Goal: Task Accomplishment & Management: Manage account settings

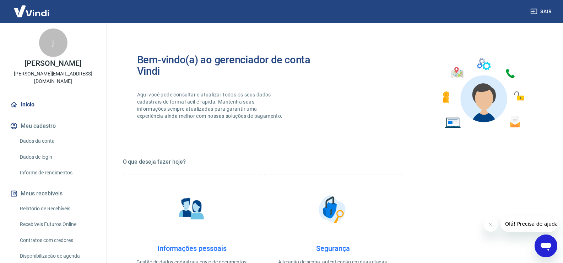
scroll to position [116, 0]
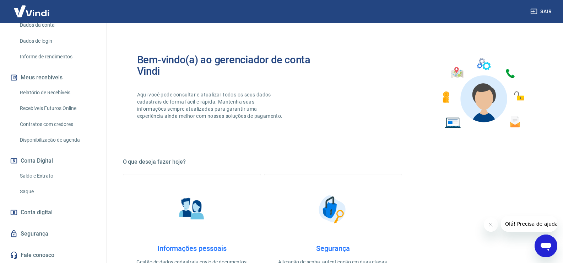
click at [47, 174] on link "Saldo e Extrato" at bounding box center [57, 175] width 81 height 15
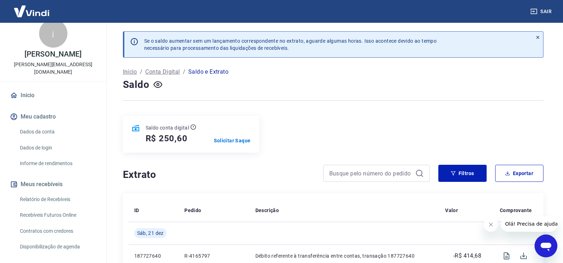
click at [320, 133] on div "Saldo conta digital R$ 250,60 Solicitar Saque" at bounding box center [333, 133] width 421 height 37
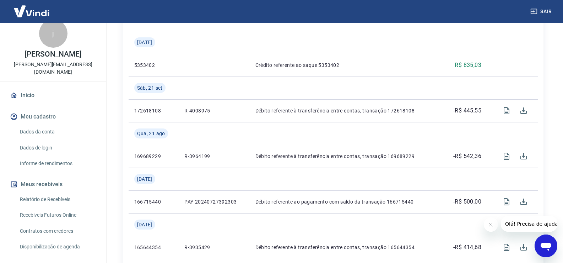
scroll to position [284, 0]
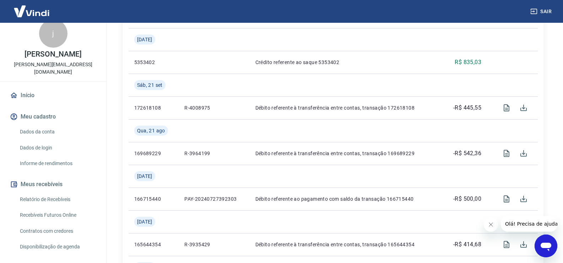
drag, startPoint x: 107, startPoint y: 177, endPoint x: 103, endPoint y: 192, distance: 16.0
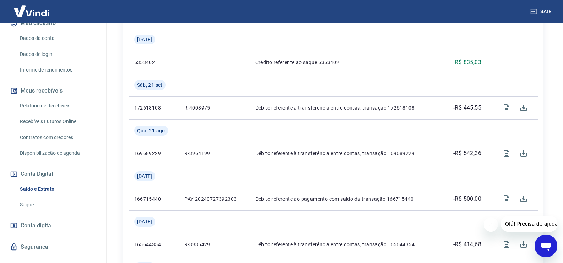
scroll to position [116, 0]
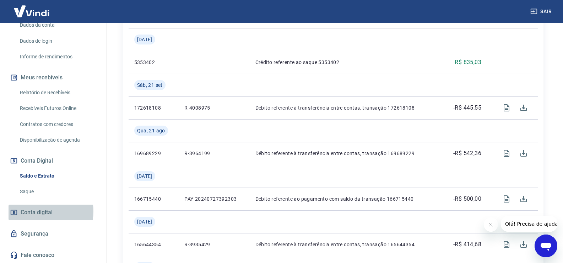
click at [38, 211] on span "Conta digital" at bounding box center [37, 212] width 32 height 10
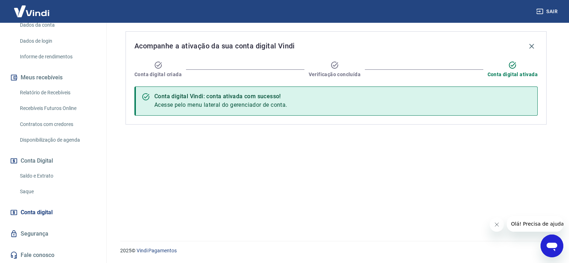
click at [41, 175] on link "Saldo e Extrato" at bounding box center [57, 175] width 81 height 15
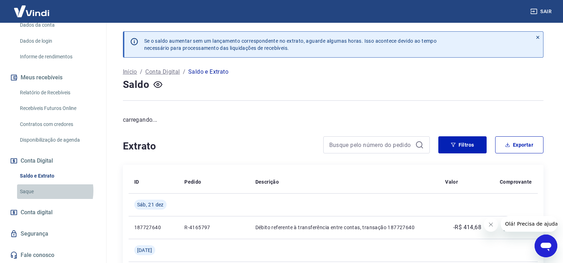
click at [40, 190] on link "Saque" at bounding box center [57, 191] width 81 height 15
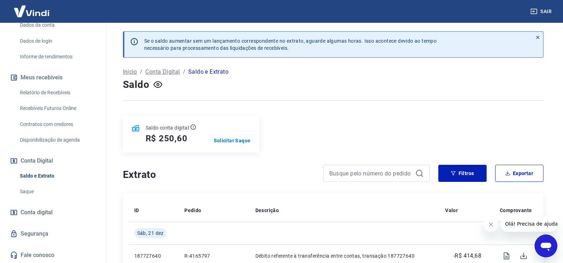
click at [62, 93] on link "Relatório de Recebíveis" at bounding box center [57, 92] width 81 height 15
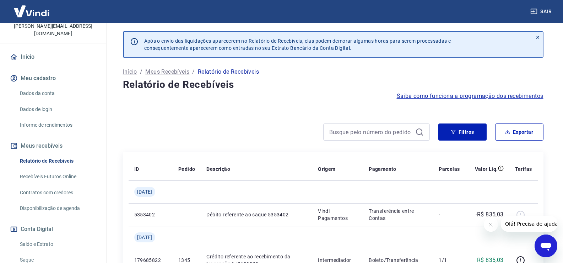
scroll to position [45, 0]
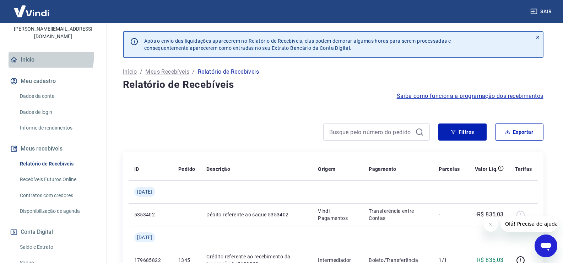
click at [22, 54] on link "Início" at bounding box center [53, 60] width 89 height 16
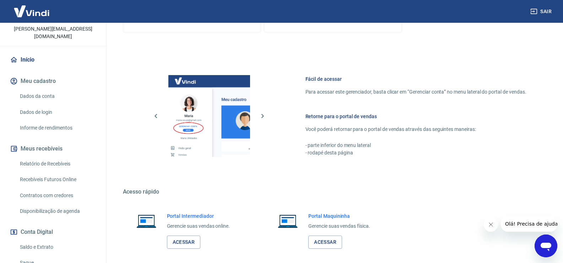
scroll to position [291, 0]
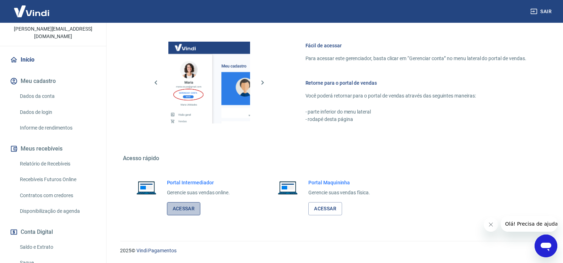
click at [187, 203] on link "Acessar" at bounding box center [184, 208] width 34 height 13
